Goal: Information Seeking & Learning: Learn about a topic

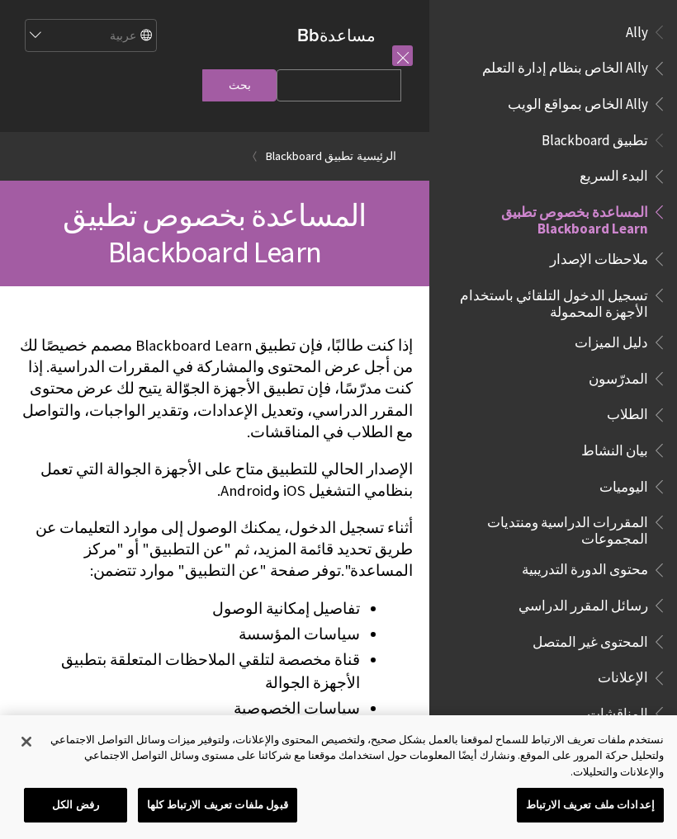
scroll to position [171, 0]
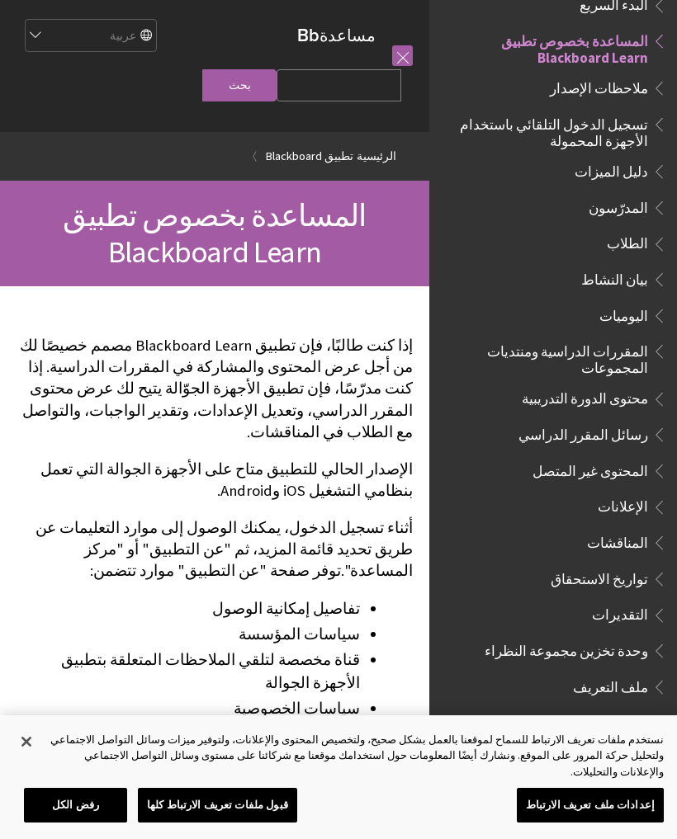
click at [106, 32] on select "English عربية Català Cymraeg Deutsch Español Suomi Français עברית Italiano 日本語 …" at bounding box center [90, 36] width 132 height 33
